Goal: Information Seeking & Learning: Learn about a topic

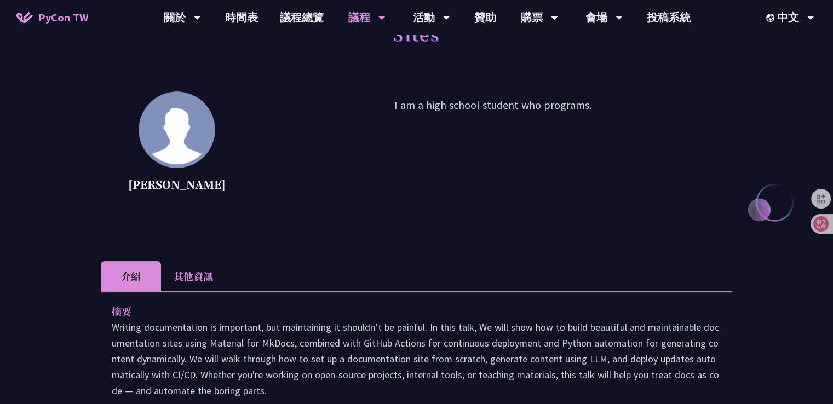
scroll to position [55, 0]
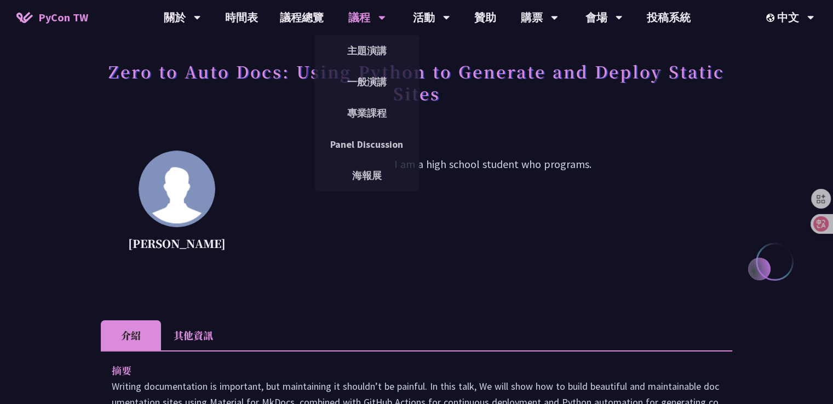
click at [201, 16] on div "議程" at bounding box center [182, 17] width 37 height 35
click at [371, 83] on link "一般演講" at bounding box center [366, 82] width 105 height 26
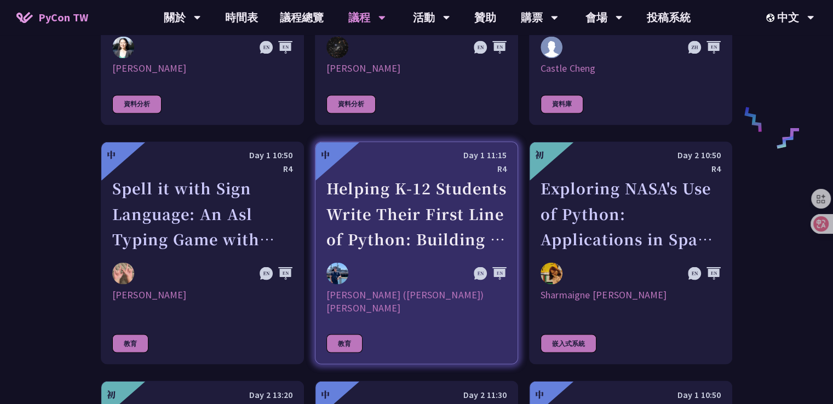
scroll to position [1917, 0]
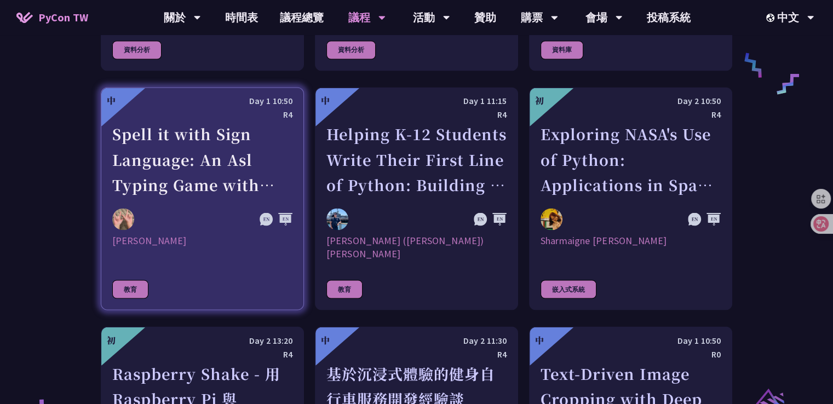
click at [219, 193] on link "中 Day 1 10:50 R4 Spell it with Sign Language: An Asl Typing Game with MediaPipe…" at bounding box center [202, 198] width 203 height 223
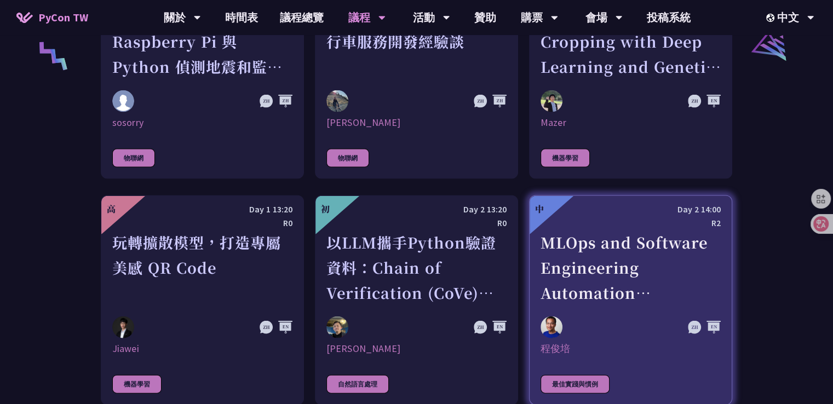
scroll to position [2293, 0]
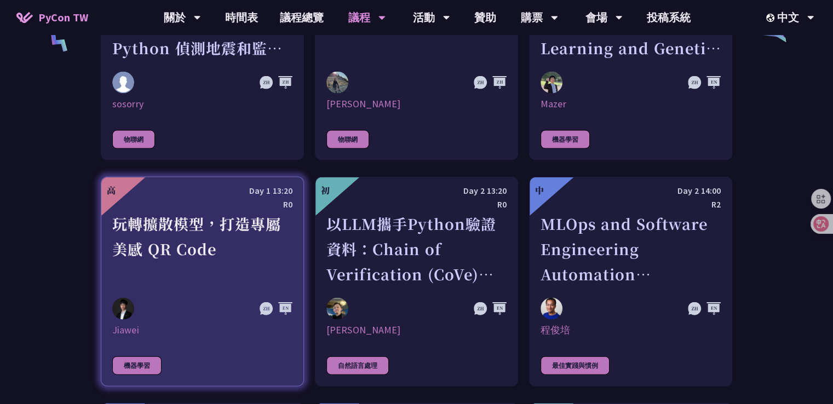
click at [120, 298] on img at bounding box center [123, 309] width 22 height 22
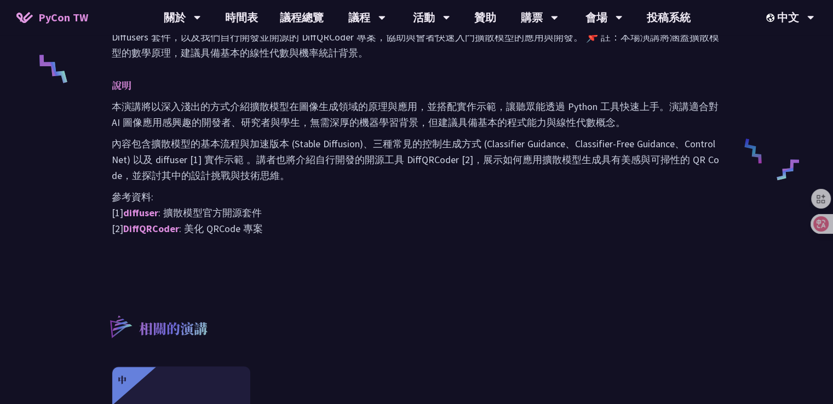
scroll to position [493, 0]
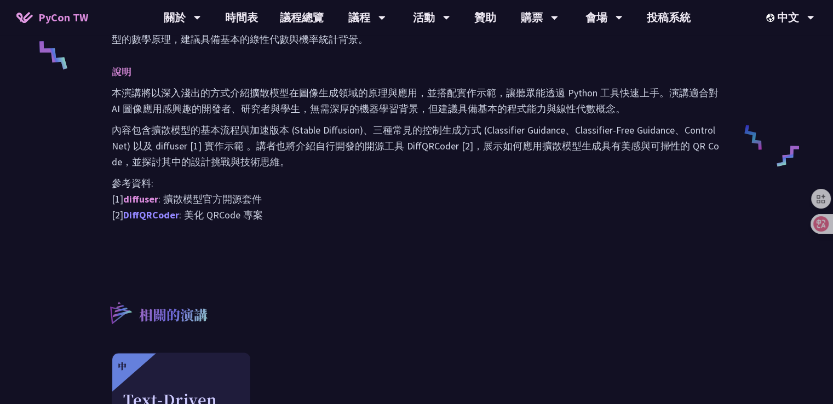
click at [151, 214] on link "DiffQRCoder" at bounding box center [151, 215] width 56 height 13
